Goal: Obtain resource: Download file/media

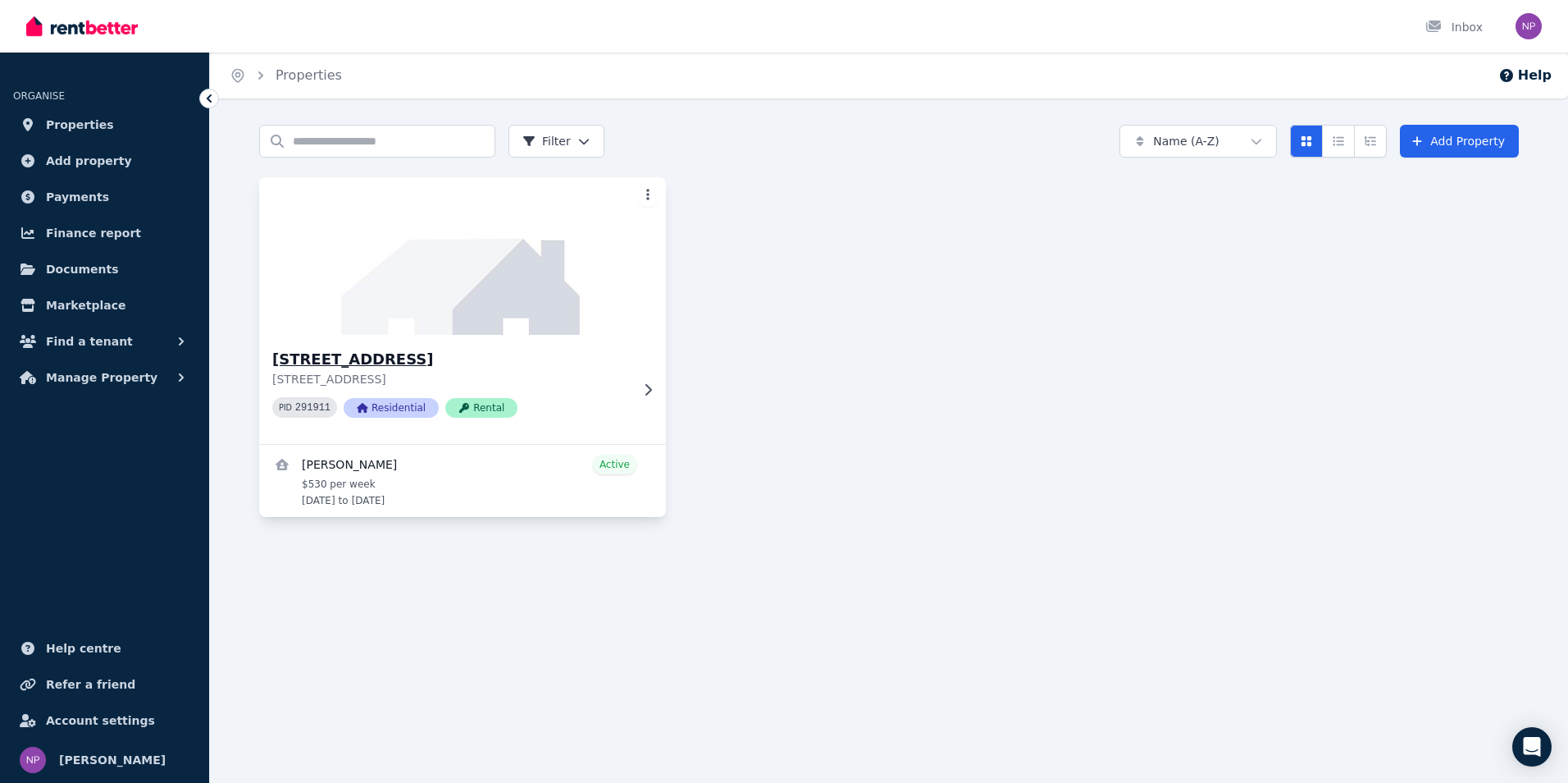
click at [392, 359] on h3 "[STREET_ADDRESS]" at bounding box center [451, 360] width 357 height 23
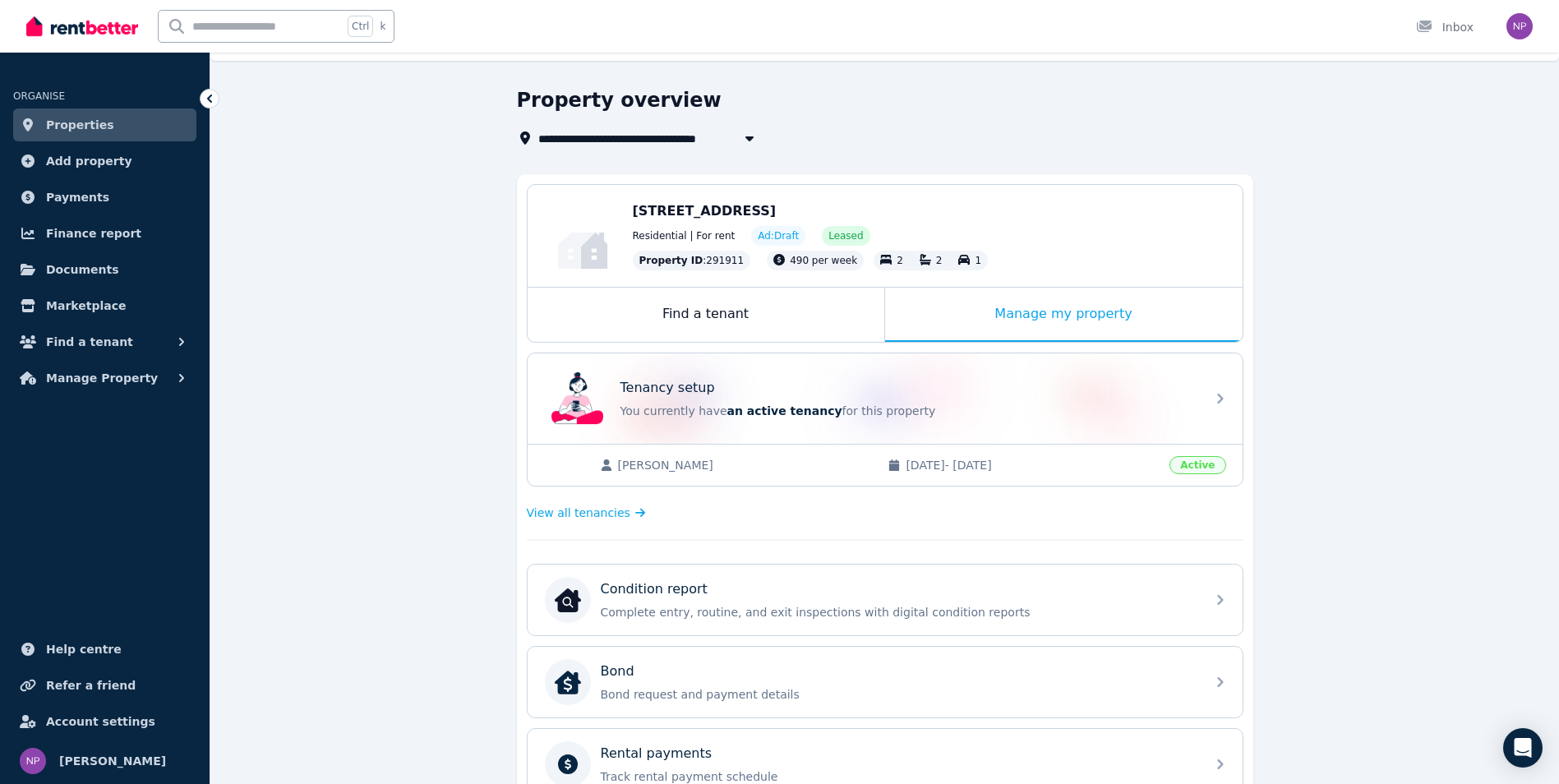
scroll to position [82, 0]
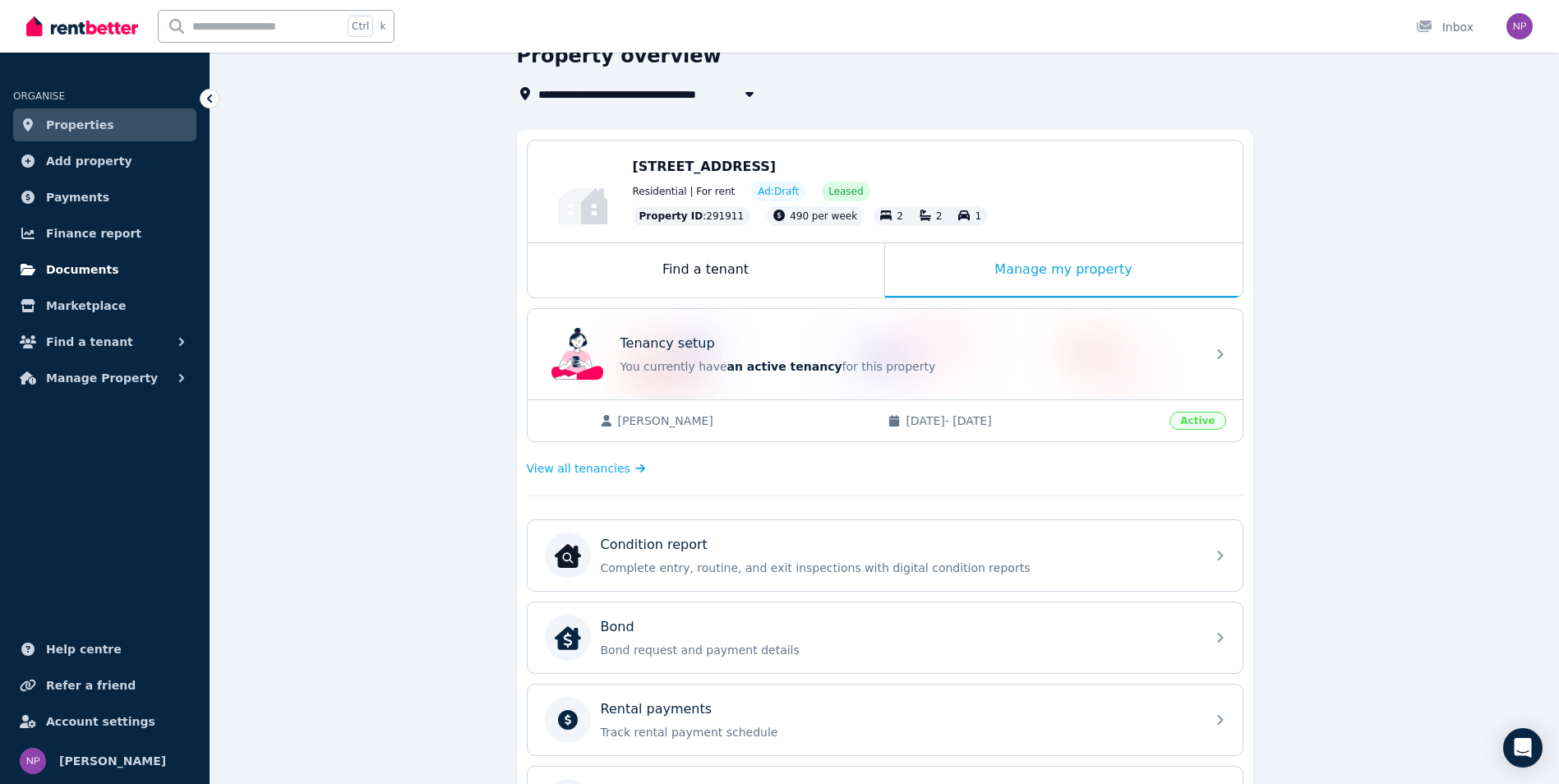
click at [74, 272] on span "Documents" at bounding box center [82, 269] width 74 height 20
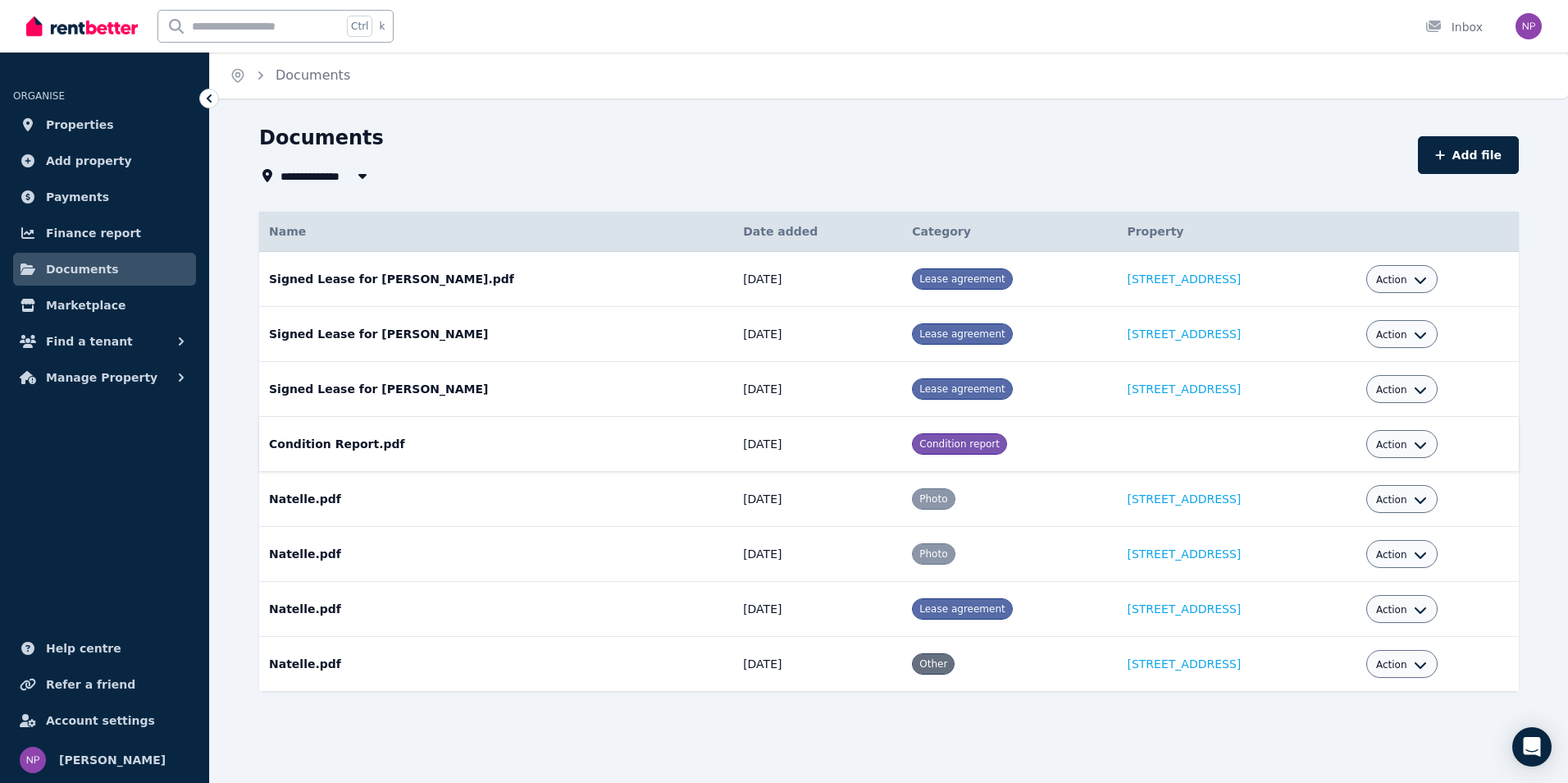
click at [338, 450] on td "Condition Report.pdf Date added: [DATE] Category: Condition report" at bounding box center [496, 444] width 474 height 55
click at [1403, 443] on span "Action" at bounding box center [1392, 444] width 31 height 13
click at [1337, 509] on link "View" at bounding box center [1351, 511] width 157 height 30
click at [1423, 444] on icon "button" at bounding box center [1420, 444] width 13 height 13
click at [1350, 534] on link "Download" at bounding box center [1351, 541] width 157 height 30
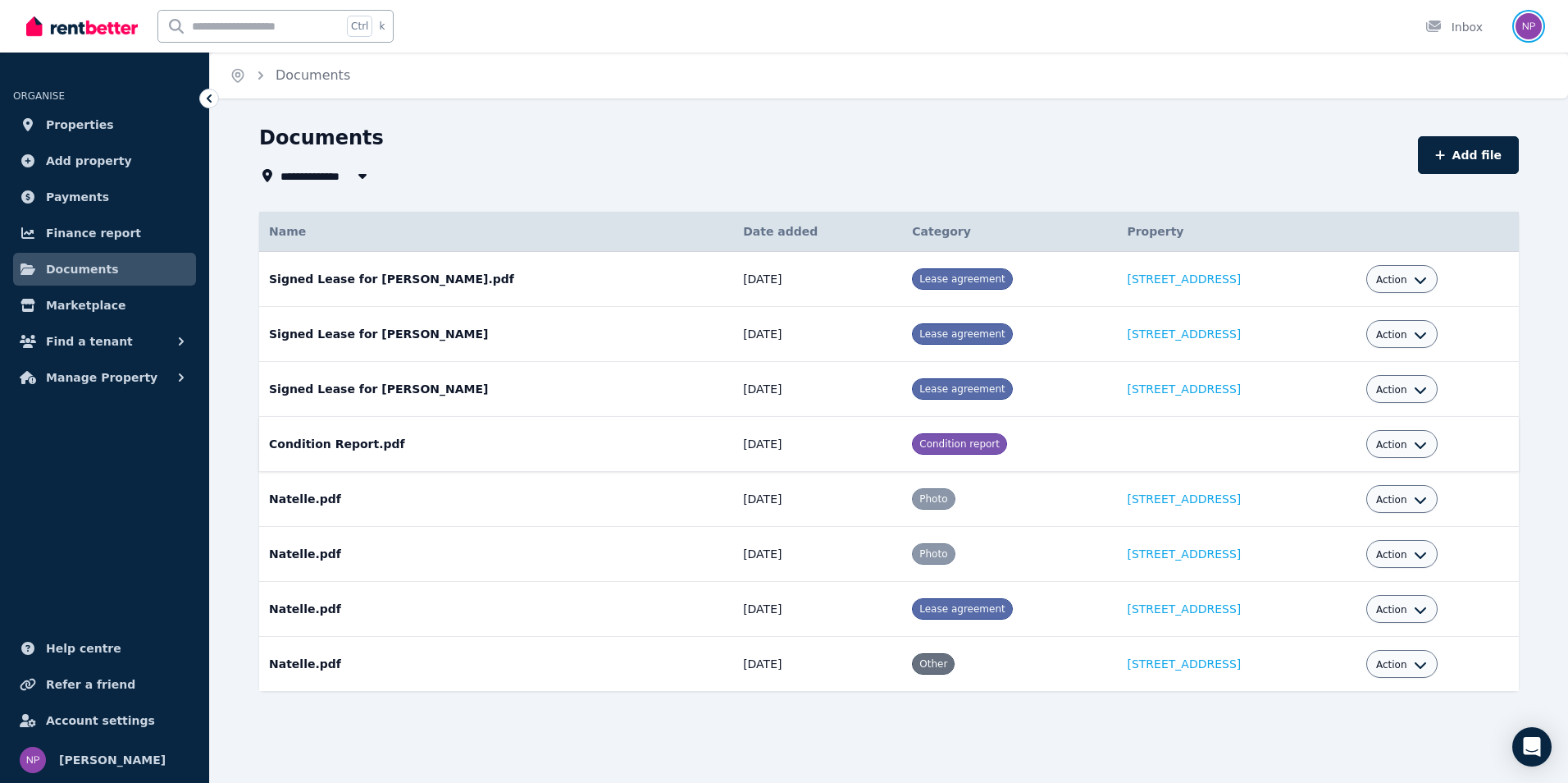
click at [1525, 25] on img "button" at bounding box center [1529, 27] width 27 height 27
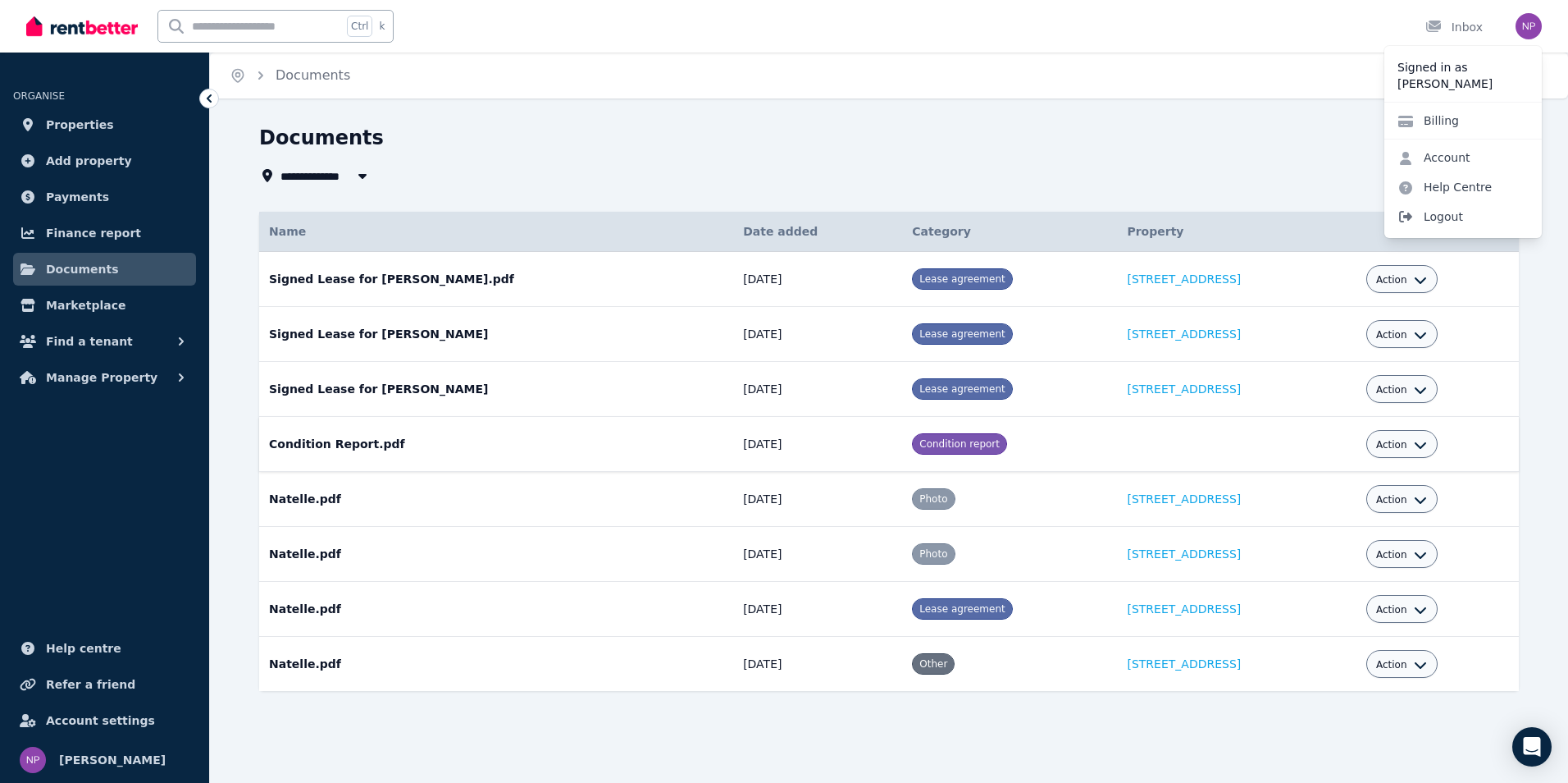
click at [1437, 211] on span "Logout" at bounding box center [1462, 216] width 157 height 30
click at [1453, 219] on span "Logout" at bounding box center [1462, 216] width 157 height 30
